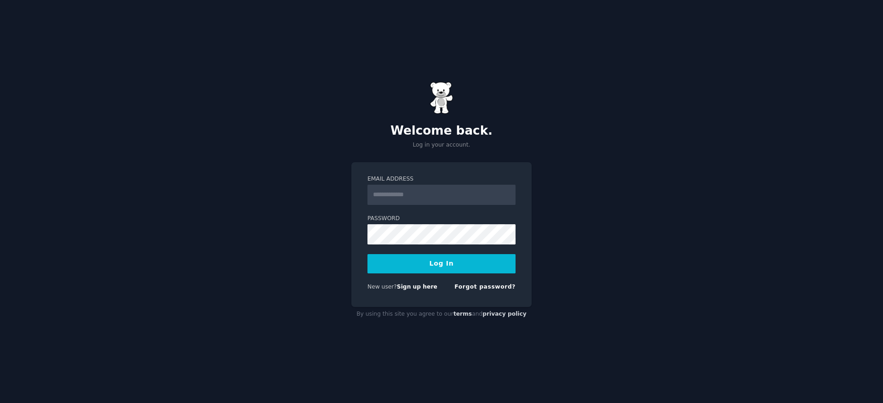
click at [447, 201] on input "Email Address" at bounding box center [442, 195] width 148 height 20
type input "**********"
click at [345, 262] on div "**********" at bounding box center [441, 201] width 883 height 403
click at [368, 254] on button "Log In" at bounding box center [442, 263] width 148 height 19
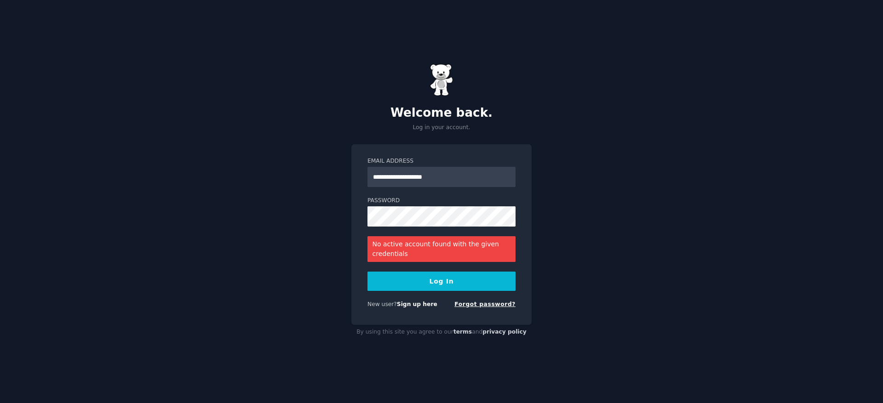
click at [478, 305] on link "Forgot password?" at bounding box center [485, 304] width 61 height 6
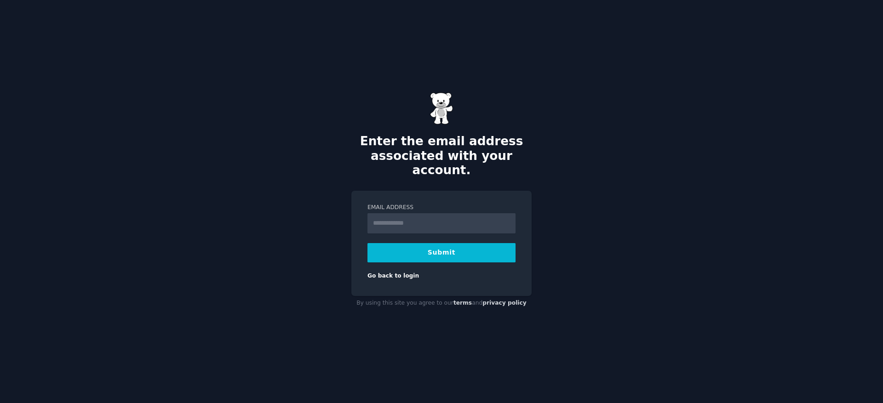
click at [458, 217] on input "Email Address" at bounding box center [442, 223] width 148 height 20
type input "**********"
click at [430, 254] on button "Submit" at bounding box center [442, 252] width 148 height 19
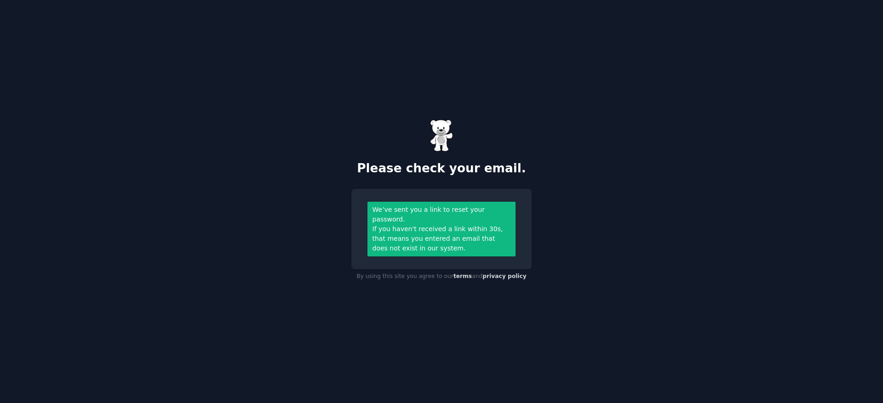
click at [359, 281] on div "Please check your email. We’ve sent you a link to reset your password. If you h…" at bounding box center [441, 201] width 883 height 403
click at [403, 235] on div "If you haven't received a link within 30s, that means you entered an email that…" at bounding box center [442, 239] width 138 height 29
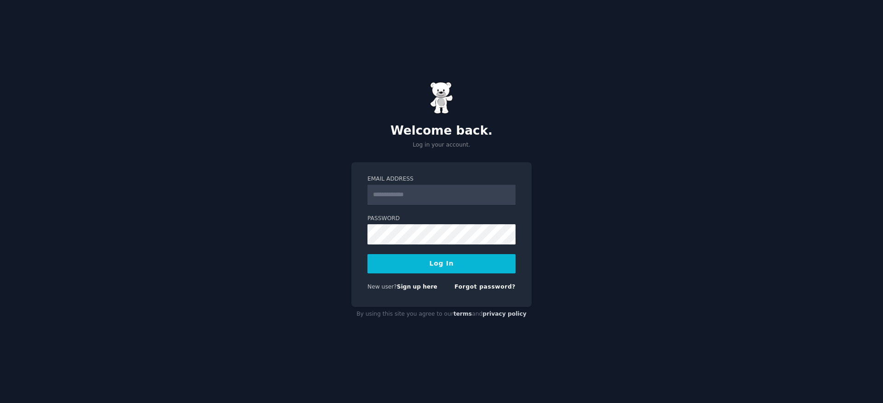
click at [466, 202] on input "Email Address" at bounding box center [442, 195] width 148 height 20
type input "**********"
click at [368, 254] on button "Log In" at bounding box center [442, 263] width 148 height 19
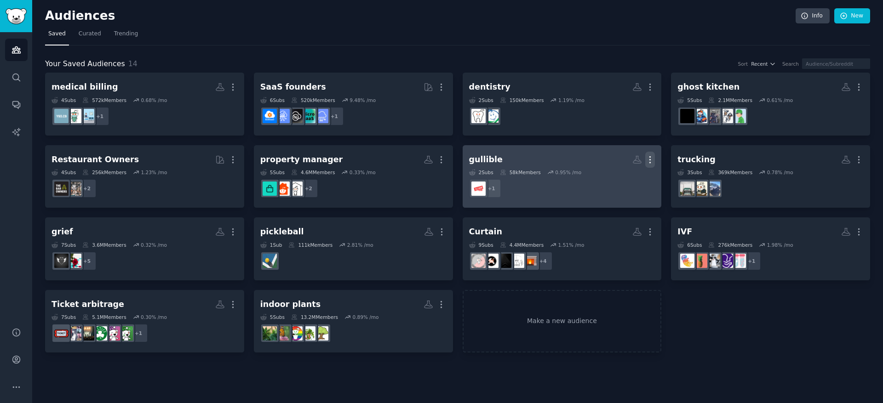
click at [652, 160] on icon "button" at bounding box center [650, 160] width 10 height 10
click at [630, 183] on p "Delete" at bounding box center [625, 179] width 21 height 10
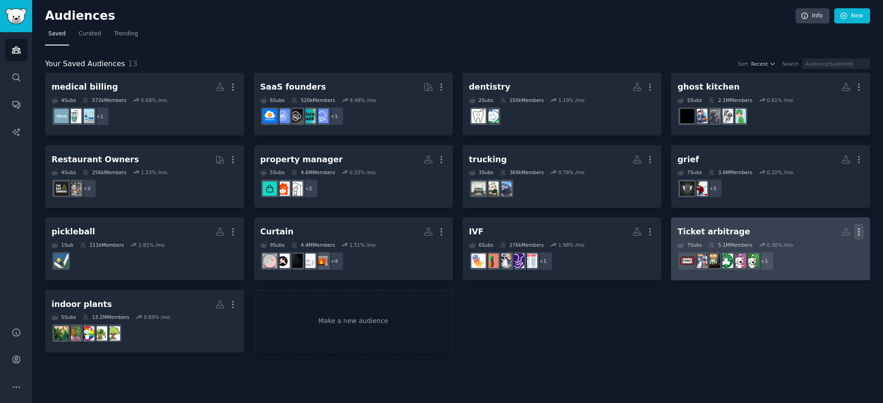
click at [858, 230] on icon "button" at bounding box center [859, 232] width 10 height 10
click at [840, 250] on p "Delete" at bounding box center [833, 252] width 21 height 10
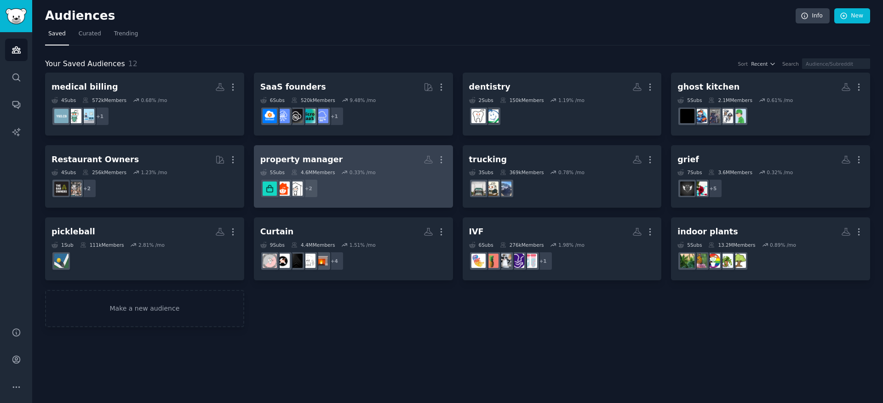
click at [328, 161] on h2 "property manager More" at bounding box center [353, 160] width 186 height 16
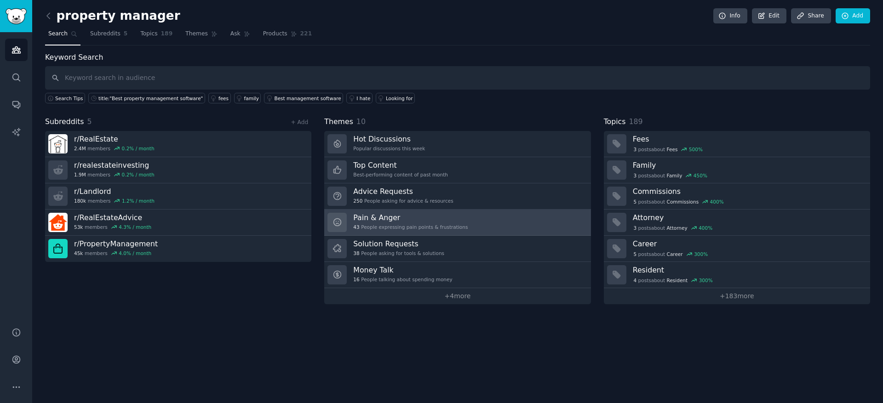
click at [459, 224] on div "43 People expressing pain points & frustrations" at bounding box center [410, 227] width 115 height 6
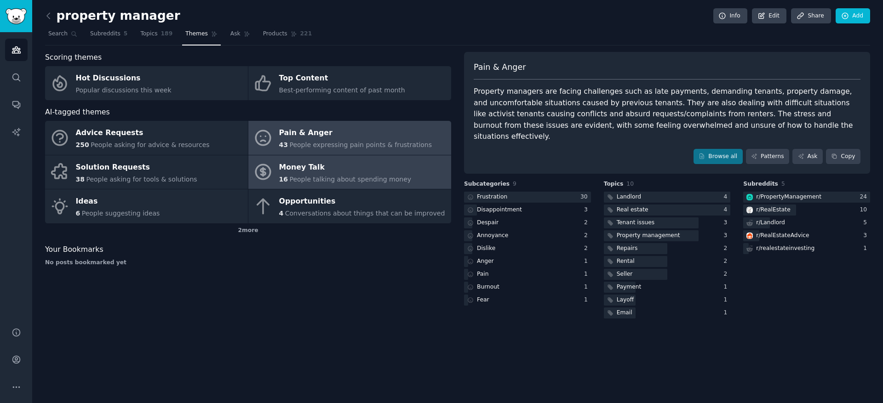
click at [370, 183] on span "People talking about spending money" at bounding box center [350, 179] width 122 height 7
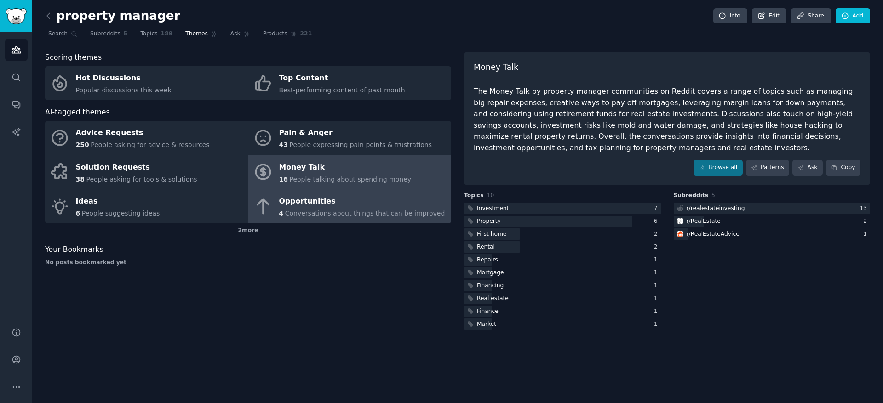
click at [362, 208] on div "Opportunities" at bounding box center [362, 202] width 166 height 15
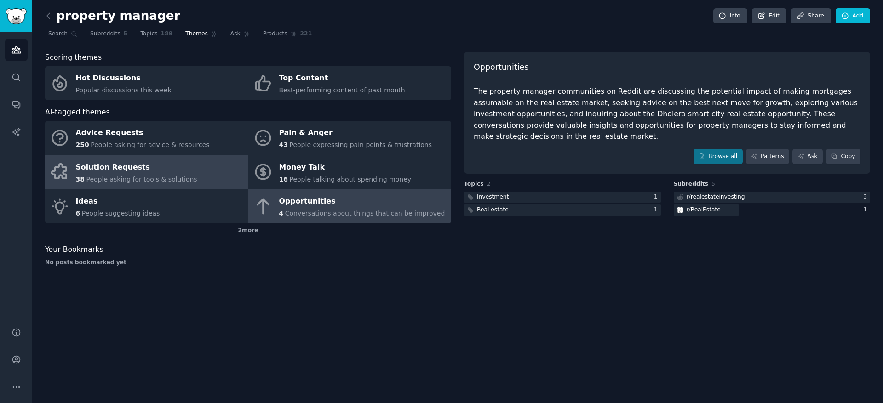
click at [203, 184] on link "Solution Requests 38 People asking for tools & solutions" at bounding box center [146, 172] width 203 height 34
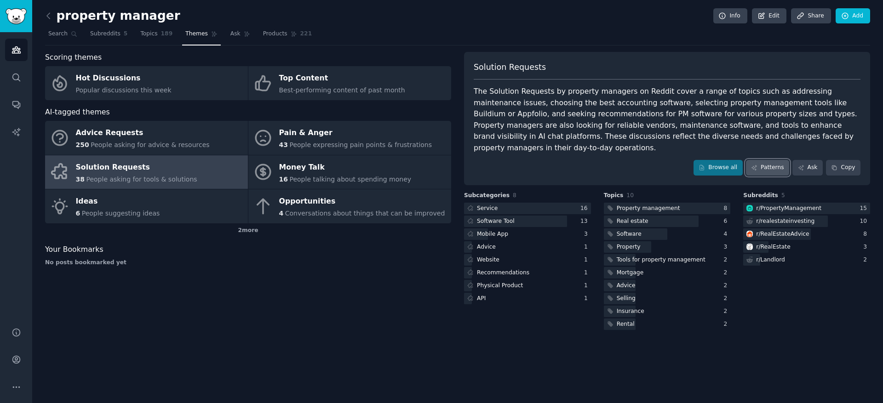
click at [776, 160] on link "Patterns" at bounding box center [767, 168] width 43 height 16
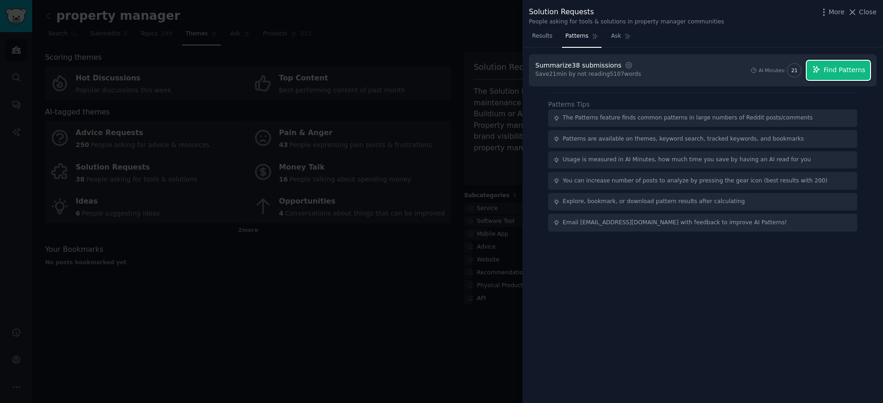
click at [846, 61] on button "Find Patterns" at bounding box center [838, 70] width 63 height 19
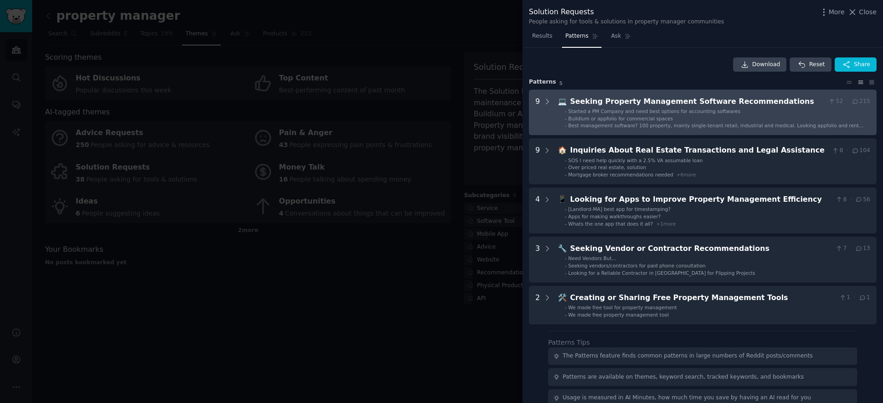
click at [667, 102] on div "Seeking Property Management Software Recommendations" at bounding box center [697, 102] width 255 height 12
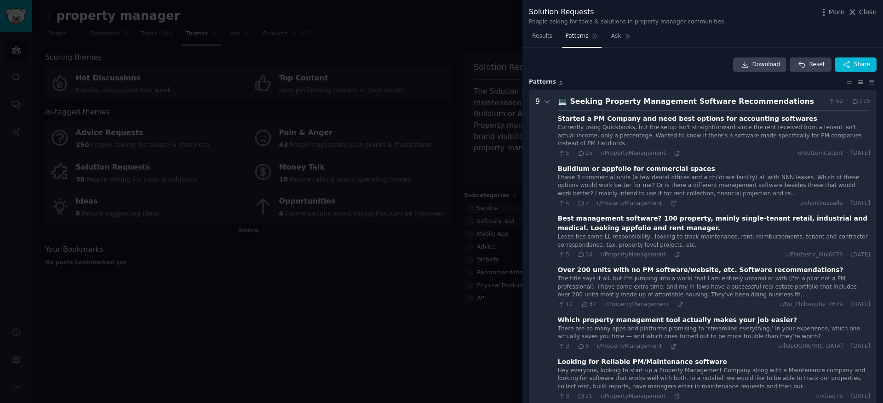
scroll to position [42, 0]
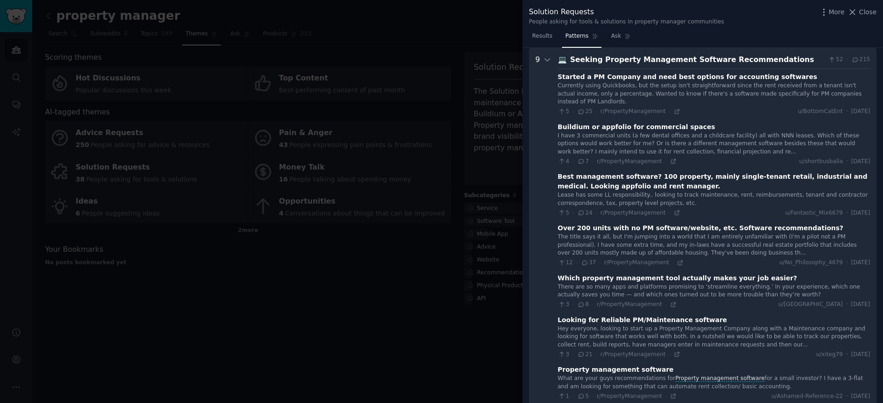
click at [628, 179] on div "Best management software? 100 property, mainly single-tenant retail, industrial…" at bounding box center [714, 181] width 312 height 19
click at [826, 211] on div "u/Fantastic_Mix6679 · [DATE]" at bounding box center [827, 213] width 85 height 8
click at [661, 281] on div "Which property management tool actually makes your job easier?" at bounding box center [678, 279] width 240 height 10
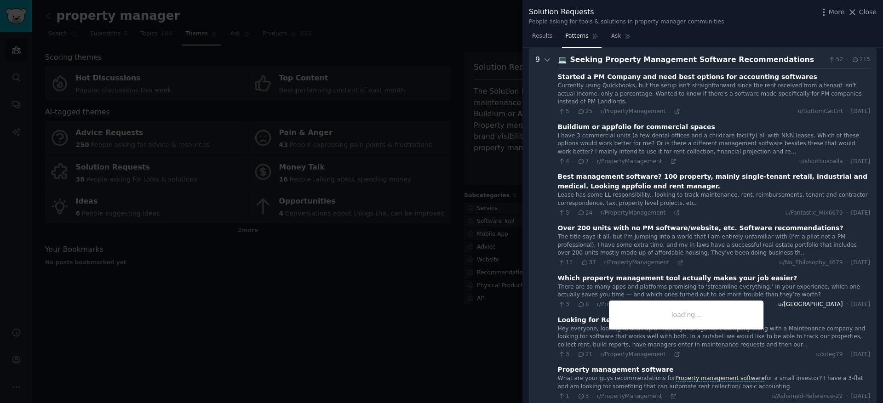
click at [799, 307] on span "u/[GEOGRAPHIC_DATA]" at bounding box center [810, 305] width 65 height 8
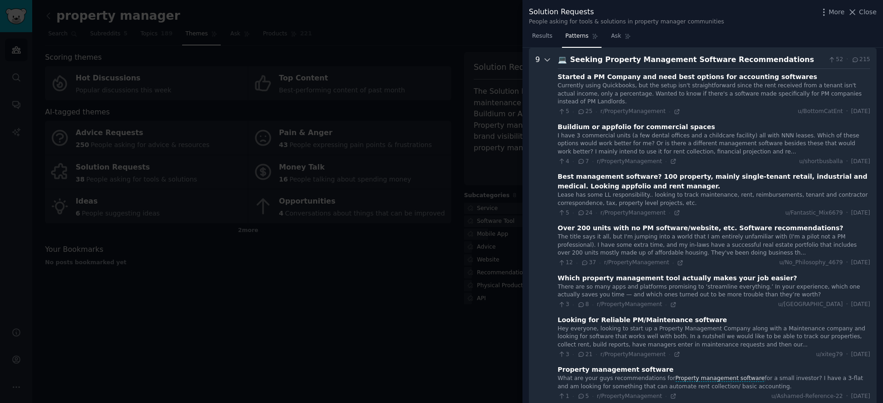
click at [547, 59] on icon at bounding box center [547, 60] width 8 height 8
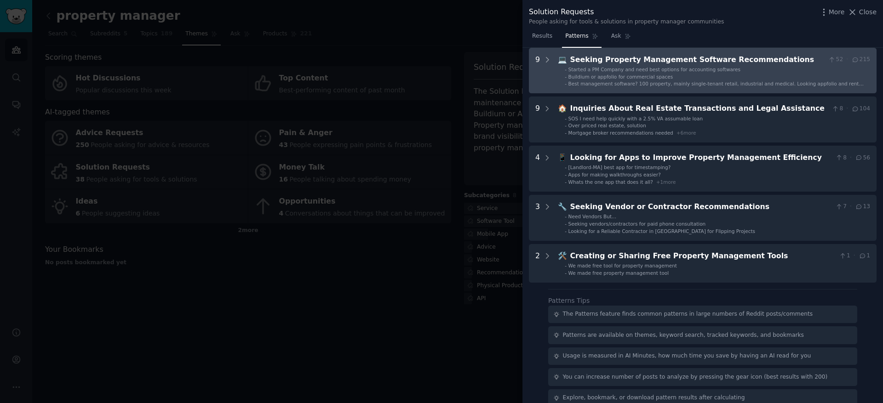
click at [619, 62] on div "Seeking Property Management Software Recommendations" at bounding box center [697, 60] width 255 height 12
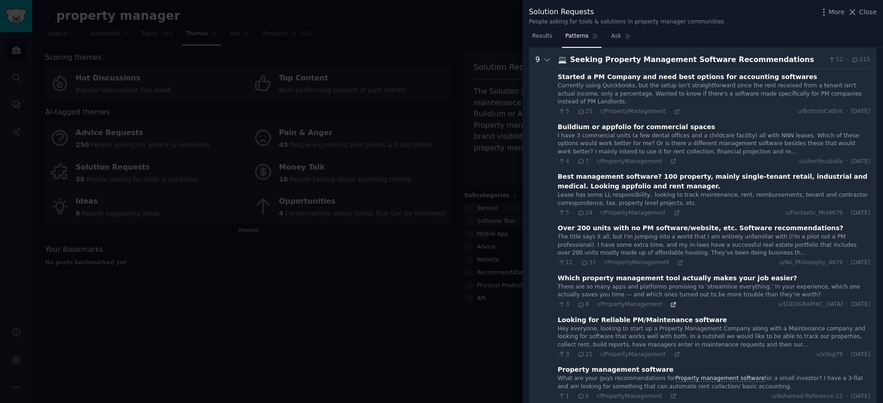
click at [672, 307] on icon at bounding box center [673, 305] width 4 height 4
click at [674, 161] on div "4 · 7 · r/PropertyManagement · u/shortbusballa · [DATE]" at bounding box center [714, 162] width 312 height 8
click at [672, 162] on icon at bounding box center [673, 161] width 6 height 6
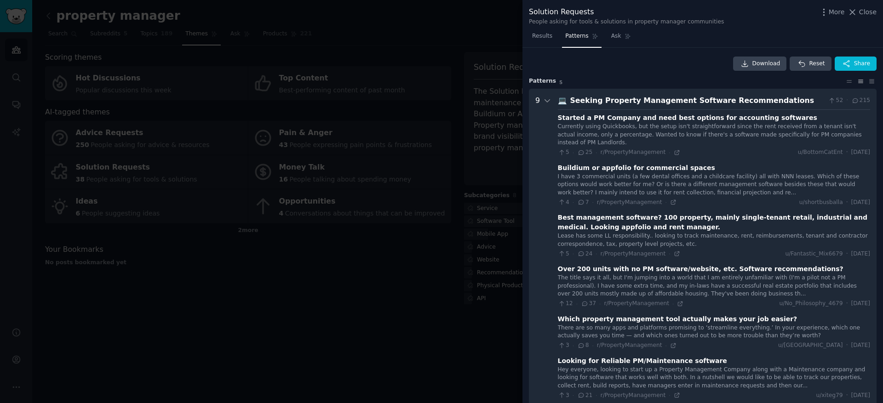
scroll to position [0, 0]
click at [285, 101] on div at bounding box center [441, 201] width 883 height 403
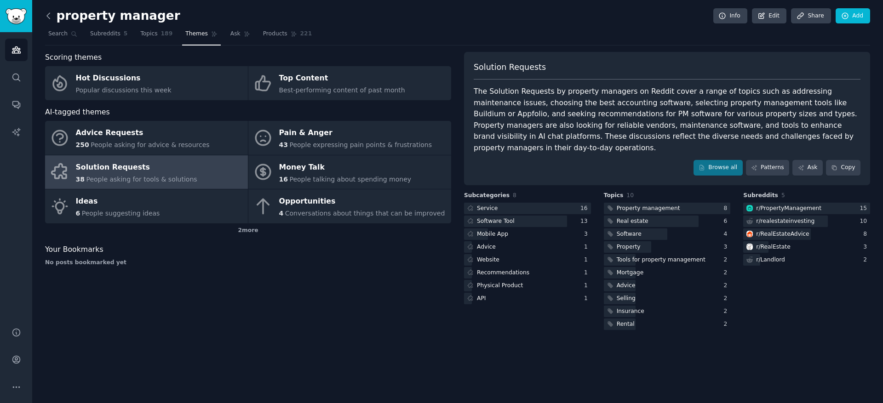
click at [52, 19] on icon at bounding box center [49, 16] width 10 height 10
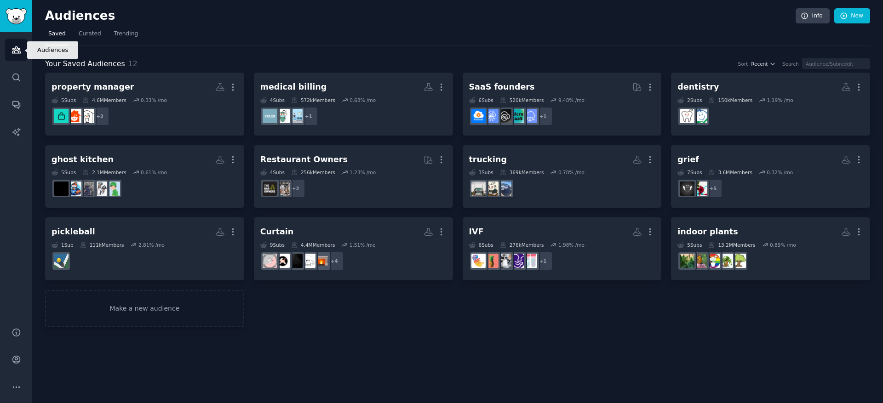
click at [14, 54] on icon "Sidebar" at bounding box center [17, 50] width 10 height 10
click at [114, 41] on link "Trending" at bounding box center [126, 36] width 30 height 19
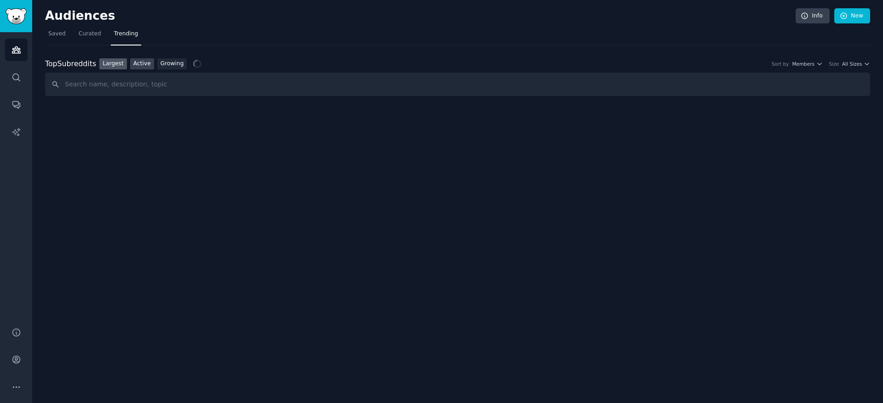
click at [142, 69] on link "Active" at bounding box center [142, 64] width 24 height 12
click at [164, 64] on link "Growing" at bounding box center [172, 64] width 30 height 12
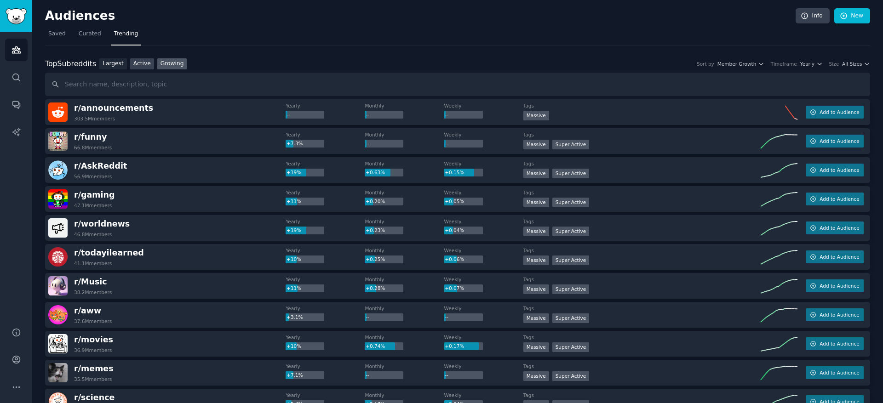
click at [144, 66] on link "Active" at bounding box center [142, 64] width 24 height 12
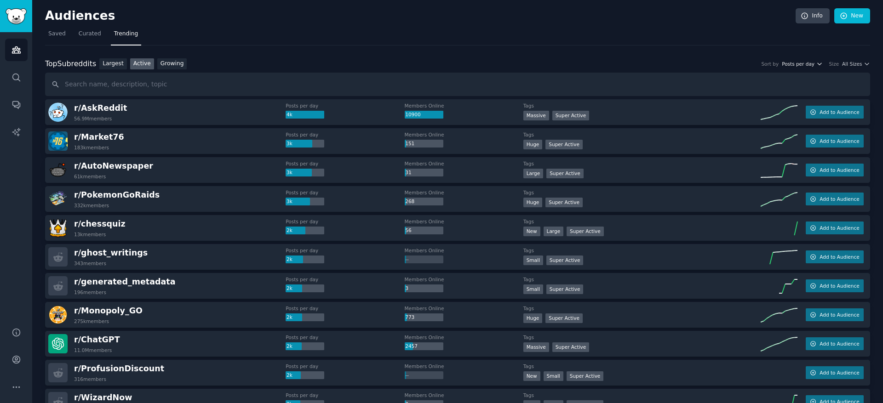
click at [805, 64] on span "Posts per day" at bounding box center [798, 64] width 33 height 6
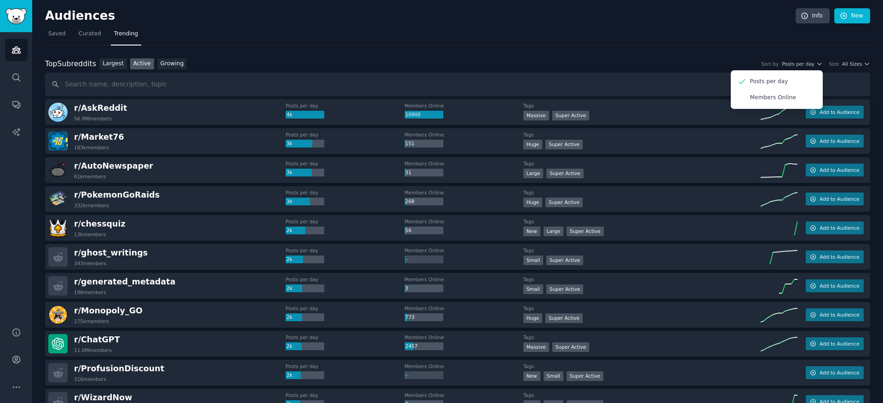
click at [834, 65] on div "Size" at bounding box center [834, 64] width 10 height 6
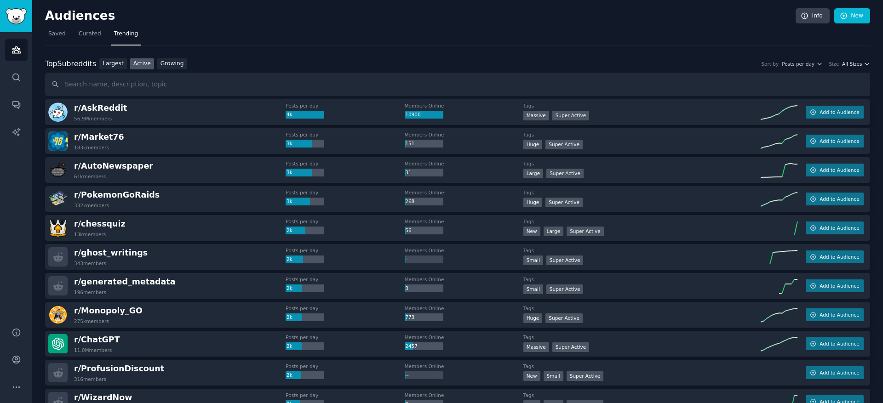
click at [846, 63] on span "All Sizes" at bounding box center [852, 64] width 20 height 6
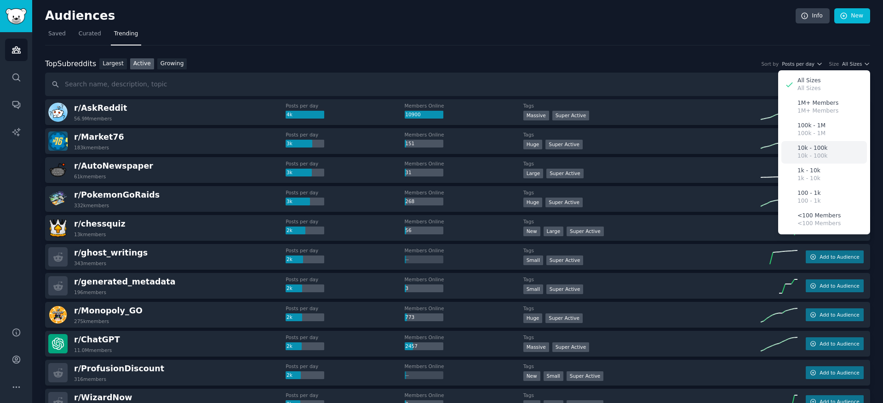
click at [832, 160] on div "10k - 100k 10k - 100k" at bounding box center [825, 152] width 86 height 23
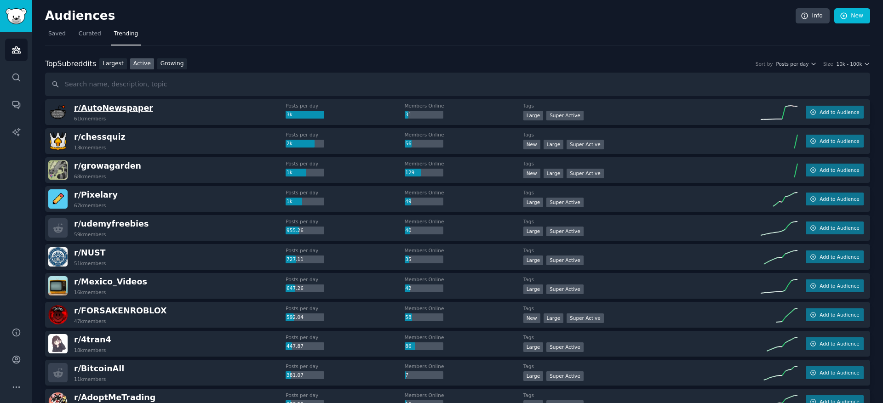
click at [131, 110] on span "r/ AutoNewspaper" at bounding box center [113, 108] width 79 height 9
click at [851, 63] on span "10k - 100k" at bounding box center [849, 64] width 26 height 6
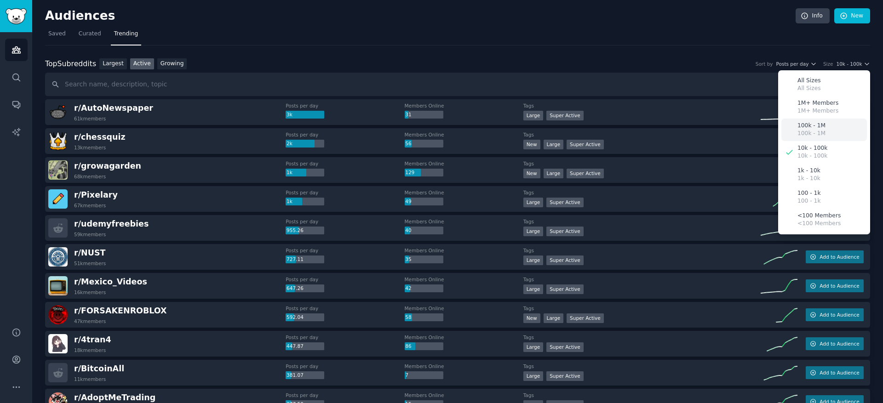
click at [836, 138] on div "100k - 1M 100k - 1M" at bounding box center [825, 130] width 86 height 23
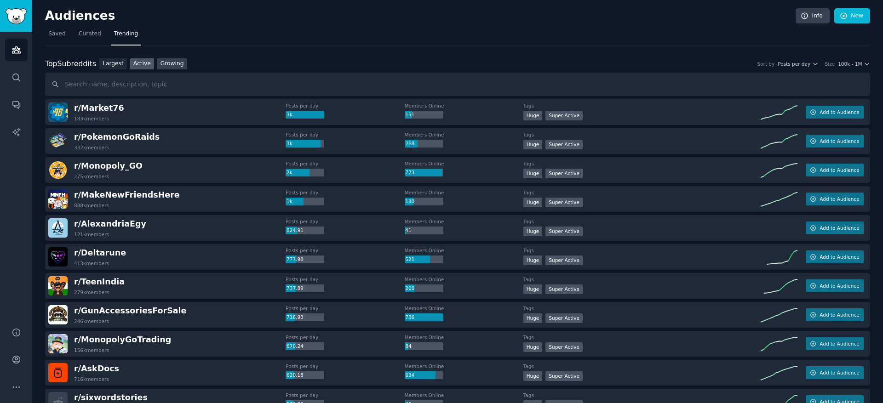
click at [172, 68] on link "Growing" at bounding box center [172, 64] width 30 height 12
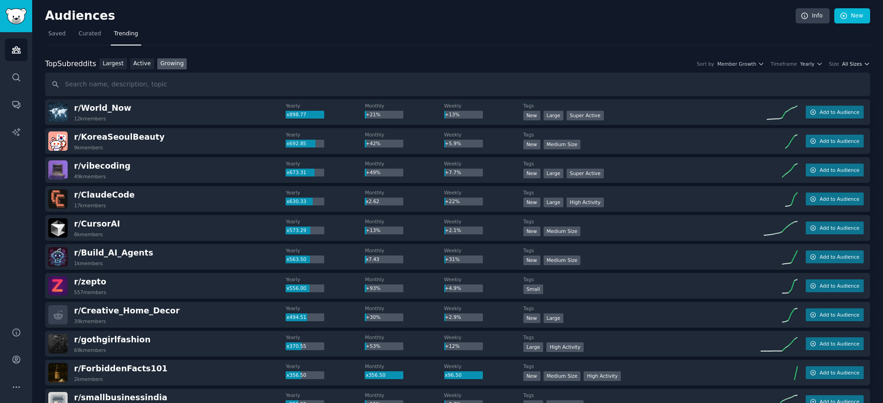
click at [864, 62] on icon "button" at bounding box center [867, 64] width 6 height 6
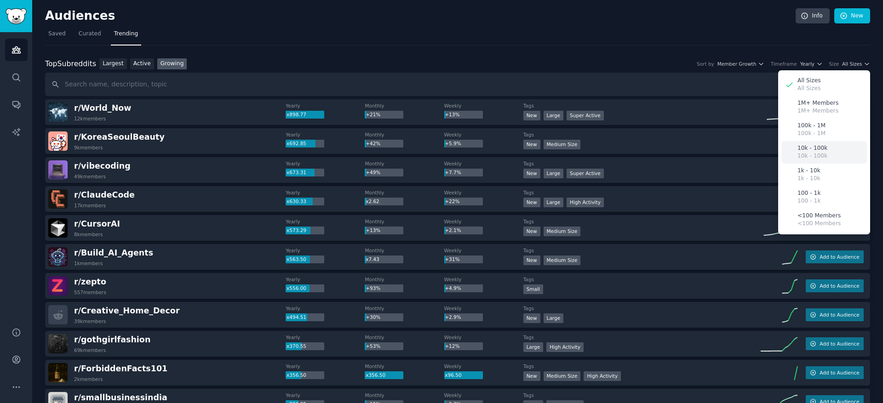
click at [834, 152] on div "10k - 100k 10k - 100k" at bounding box center [825, 152] width 86 height 23
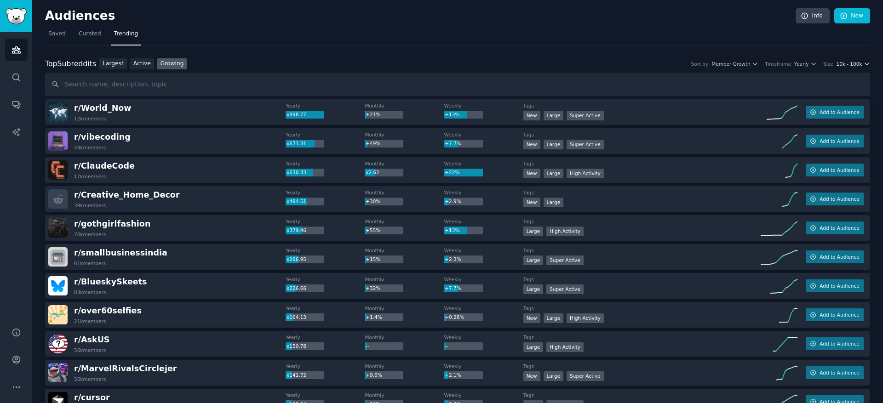
click at [842, 65] on span "10k - 100k" at bounding box center [849, 64] width 26 height 6
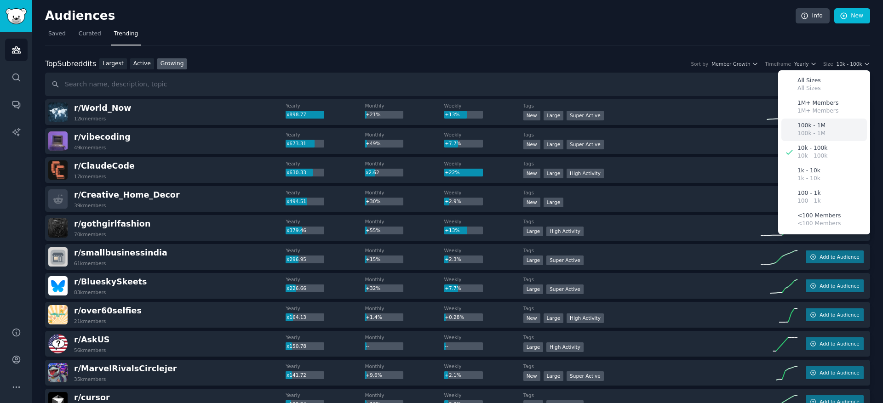
click at [834, 132] on div "100k - 1M 100k - 1M" at bounding box center [825, 130] width 86 height 23
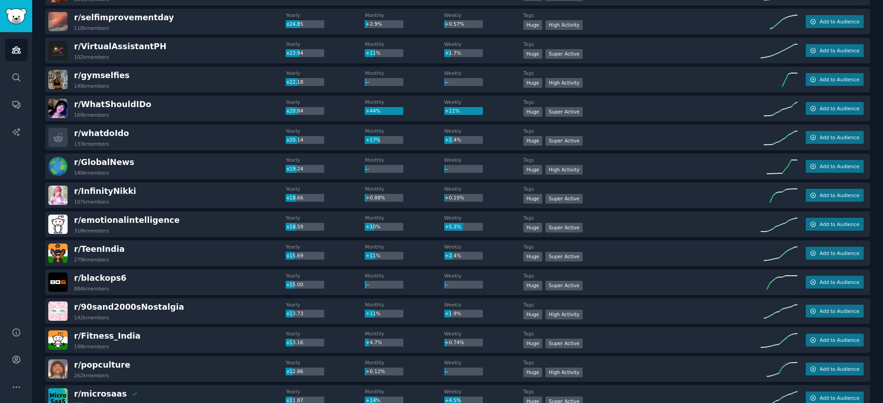
scroll to position [381, 0]
click at [99, 100] on span "r/ WhatShouldIDo" at bounding box center [112, 103] width 77 height 9
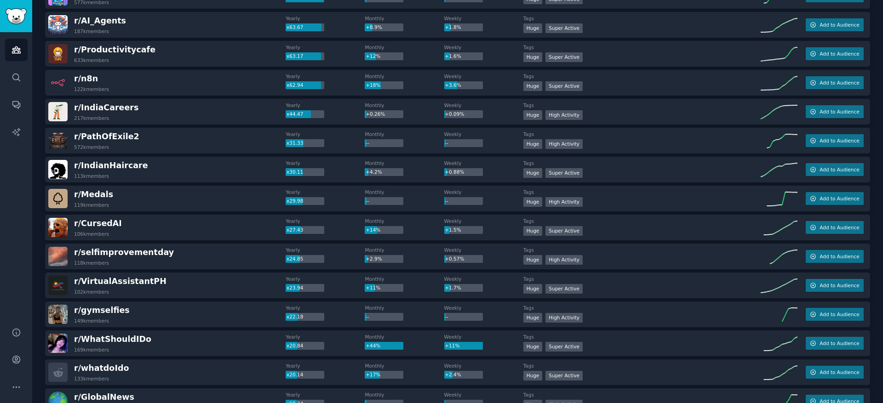
scroll to position [0, 0]
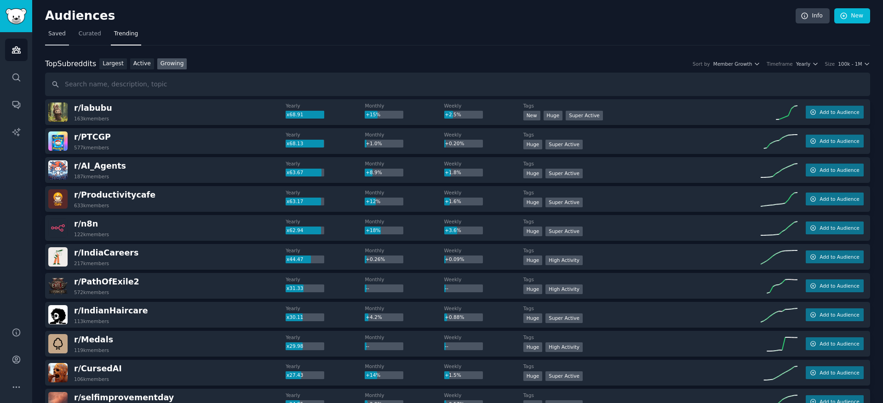
click at [60, 35] on span "Saved" at bounding box center [56, 34] width 17 height 8
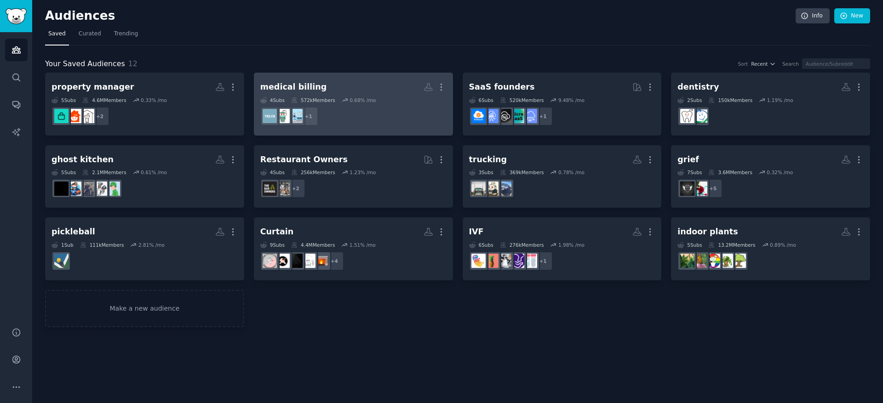
click at [392, 84] on h2 "medical billing More" at bounding box center [353, 87] width 186 height 16
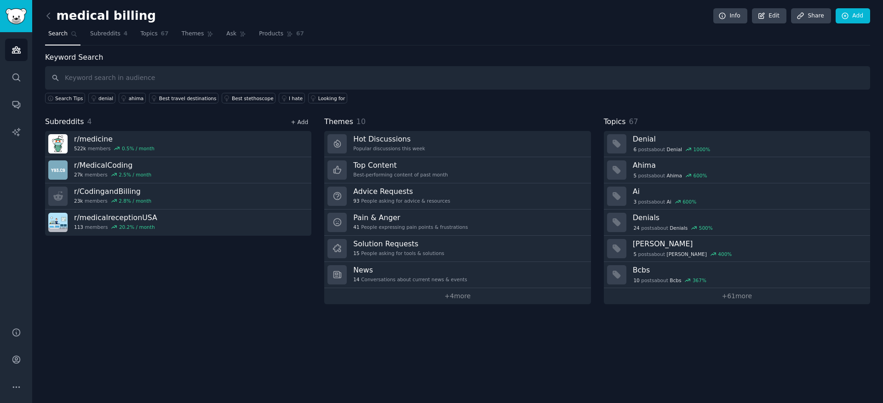
click at [298, 122] on link "+ Add" at bounding box center [299, 122] width 17 height 6
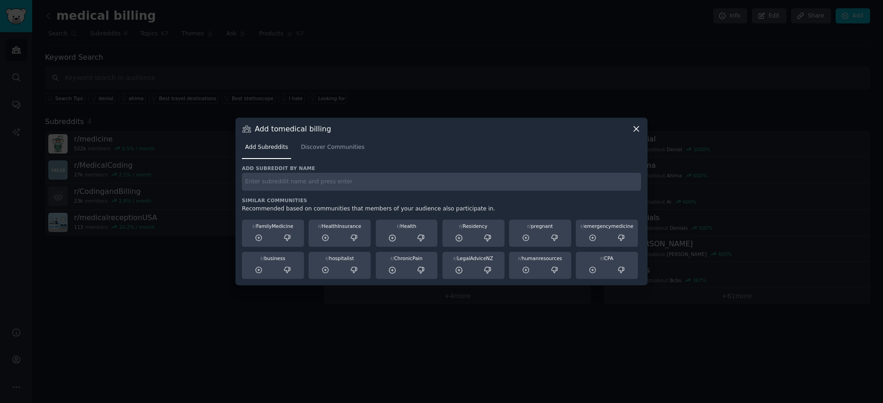
click at [360, 178] on input "text" at bounding box center [441, 182] width 399 height 18
type input "d"
click at [349, 149] on span "Discover Communities" at bounding box center [332, 148] width 63 height 8
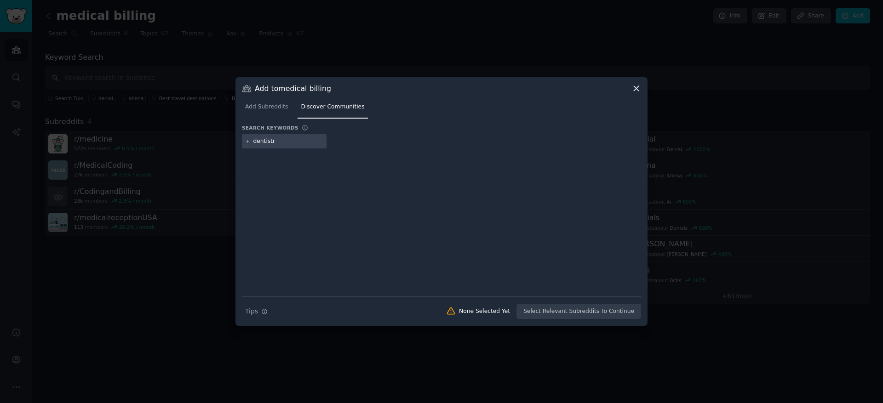
type input "dentistry"
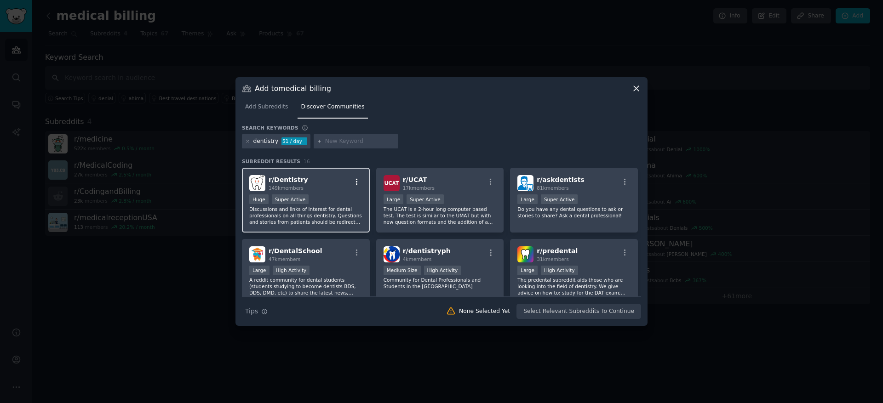
click at [355, 181] on icon "button" at bounding box center [357, 182] width 8 height 8
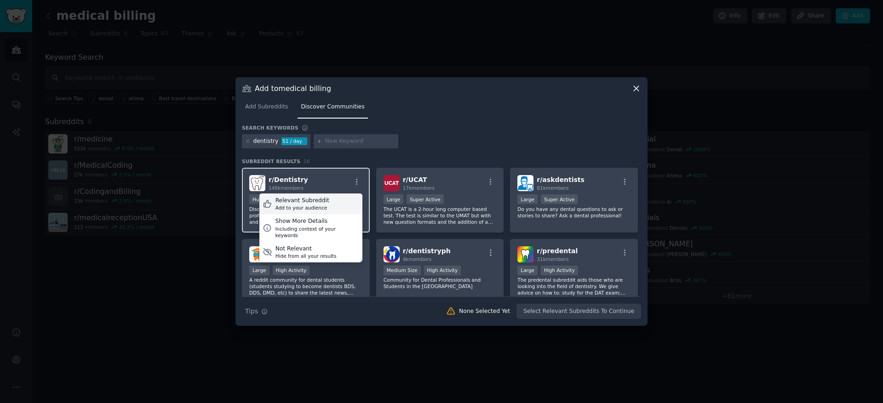
click at [325, 212] on div "Relevant Subreddit Add to your audience" at bounding box center [310, 204] width 103 height 21
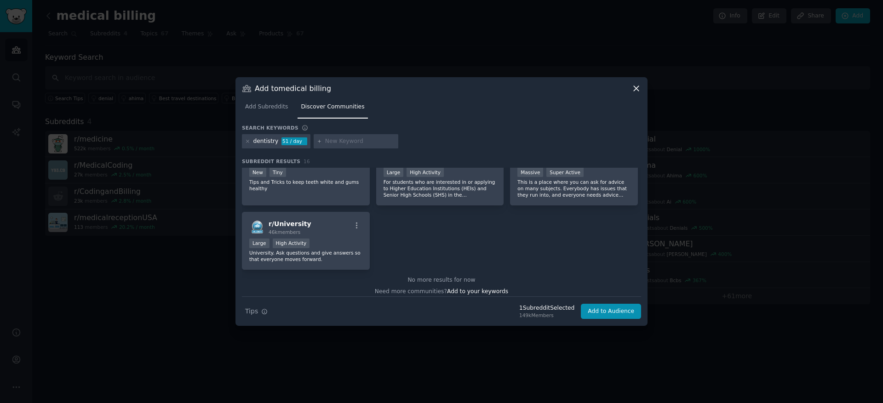
scroll to position [317, 0]
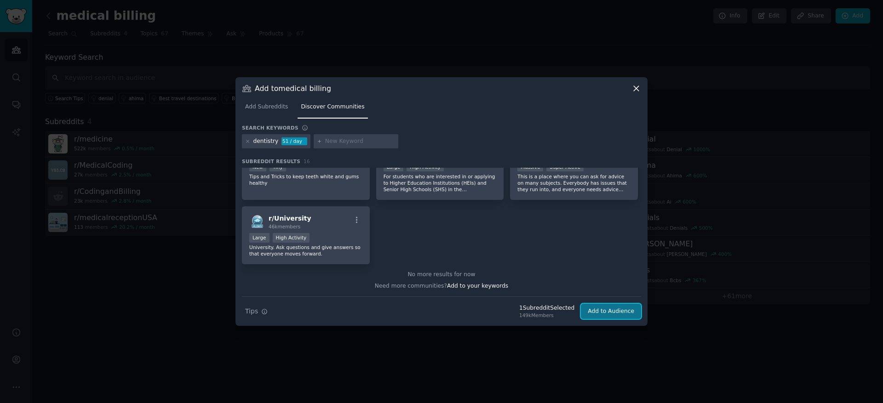
click at [598, 313] on button "Add to Audience" at bounding box center [611, 312] width 60 height 16
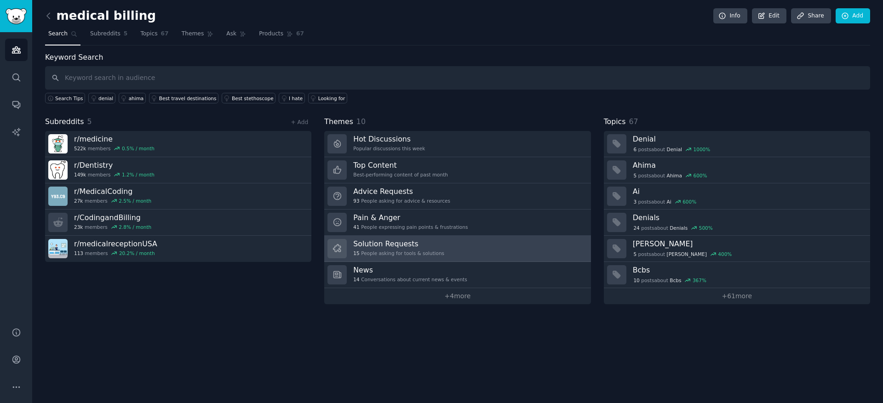
click at [431, 248] on h3 "Solution Requests" at bounding box center [398, 244] width 91 height 10
